Goal: Transaction & Acquisition: Book appointment/travel/reservation

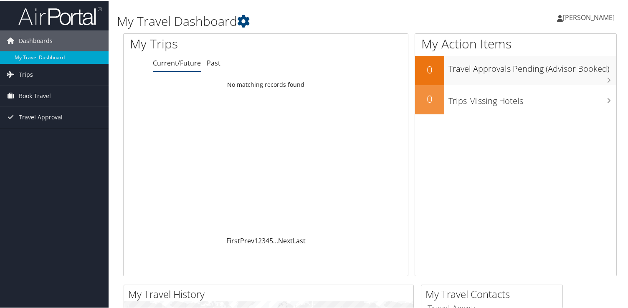
click at [578, 18] on span "[PERSON_NAME]" at bounding box center [588, 16] width 52 height 9
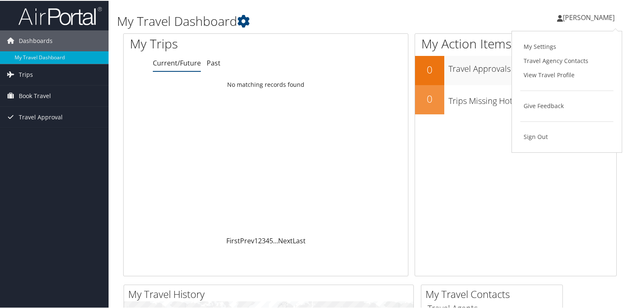
click at [527, 22] on div "[PERSON_NAME] [PERSON_NAME] My Settings Travel Agency Contacts View Travel Prof…" at bounding box center [526, 20] width 210 height 32
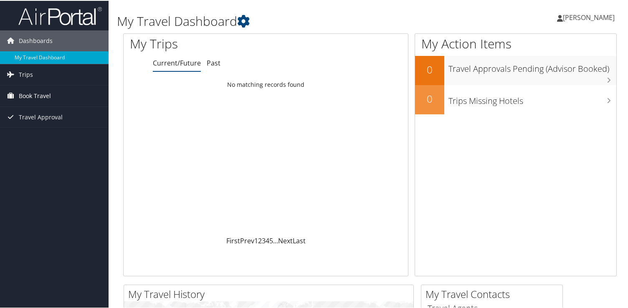
click at [39, 92] on span "Book Travel" at bounding box center [35, 95] width 32 height 21
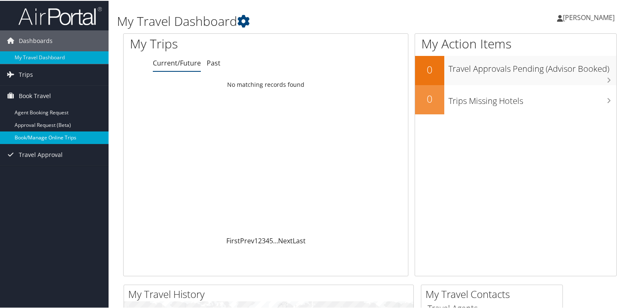
click at [42, 139] on link "Book/Manage Online Trips" at bounding box center [54, 137] width 108 height 13
